Goal: Transaction & Acquisition: Register for event/course

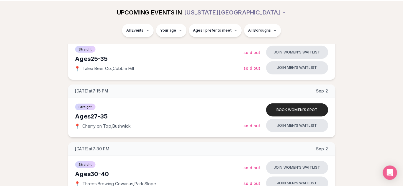
scroll to position [212, 0]
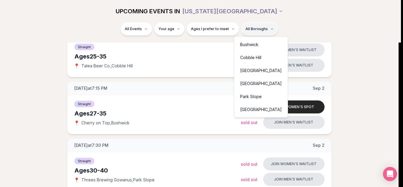
click at [241, 95] on div "Park Slope" at bounding box center [260, 96] width 51 height 13
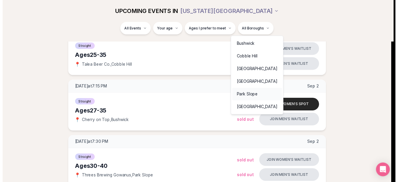
scroll to position [111, 0]
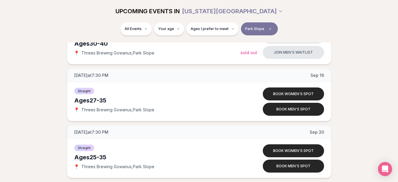
click at [38, 112] on div "[DATE] at 7:30 PM [DATE] Ages [DEMOGRAPHIC_DATA] Straight 📍 Threes Brewing Gowa…" at bounding box center [198, 95] width 379 height 166
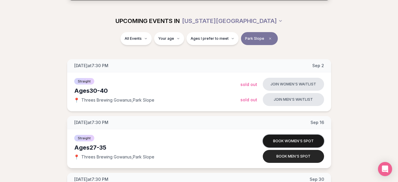
scroll to position [52, 0]
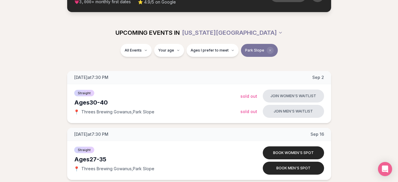
click at [268, 49] on icon "Clear borough filter" at bounding box center [270, 51] width 4 height 4
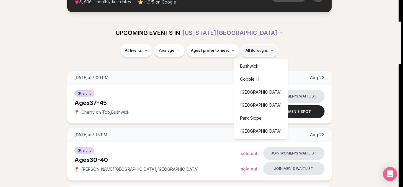
click at [253, 78] on div "Cobble Hill" at bounding box center [260, 78] width 51 height 13
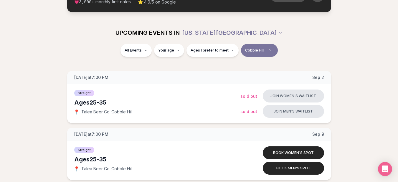
click at [291, 59] on div "All Events Your age Ages I prefer to meet [GEOGRAPHIC_DATA]" at bounding box center [199, 51] width 330 height 15
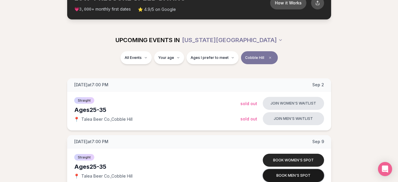
scroll to position [40, 0]
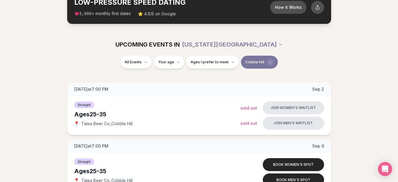
click at [268, 63] on icon "Clear borough filter" at bounding box center [270, 62] width 4 height 4
